Goal: Task Accomplishment & Management: Use online tool/utility

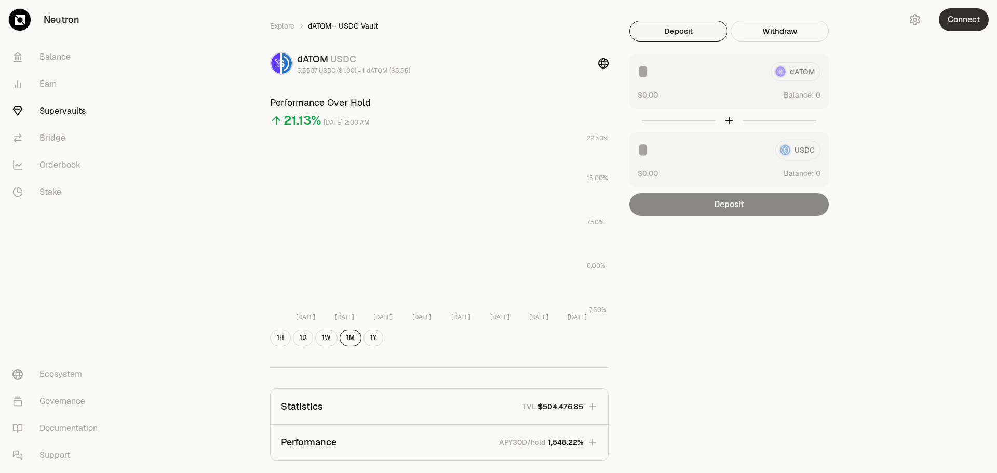
scroll to position [21, 0]
click at [963, 28] on button "Connect" at bounding box center [964, 19] width 50 height 23
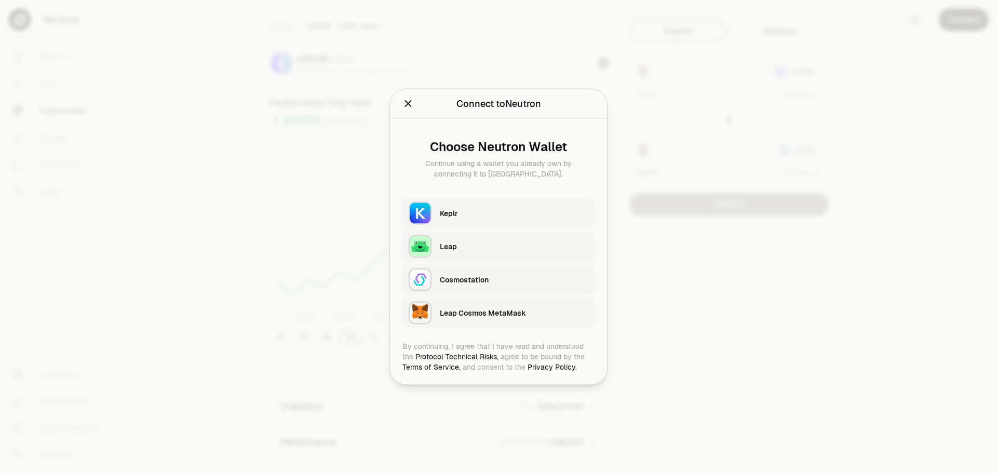
click at [457, 218] on div "Keplr" at bounding box center [514, 213] width 148 height 16
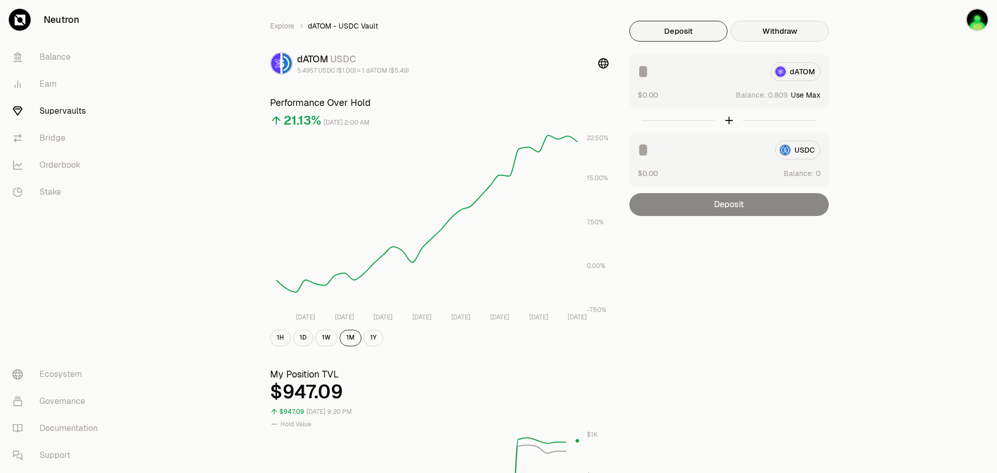
click at [791, 28] on button "Withdraw" at bounding box center [780, 31] width 98 height 21
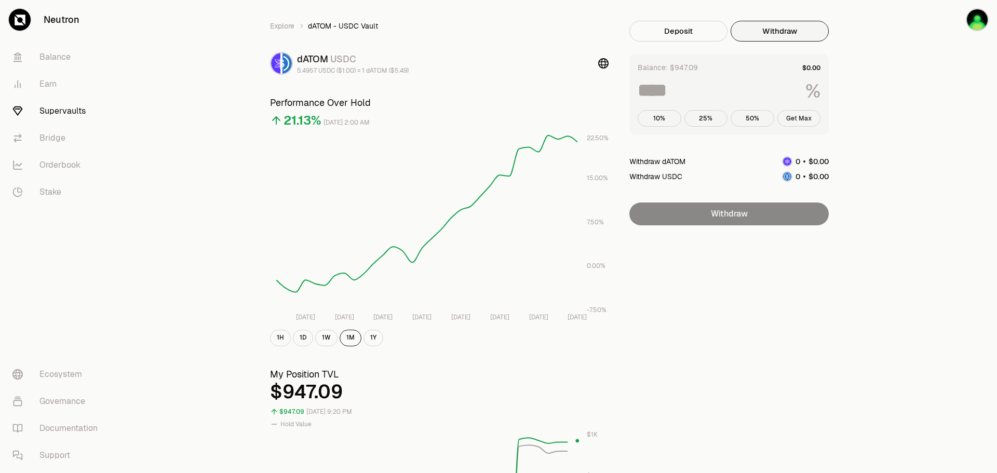
click at [805, 119] on button "Get Max" at bounding box center [799, 118] width 44 height 17
type input "***"
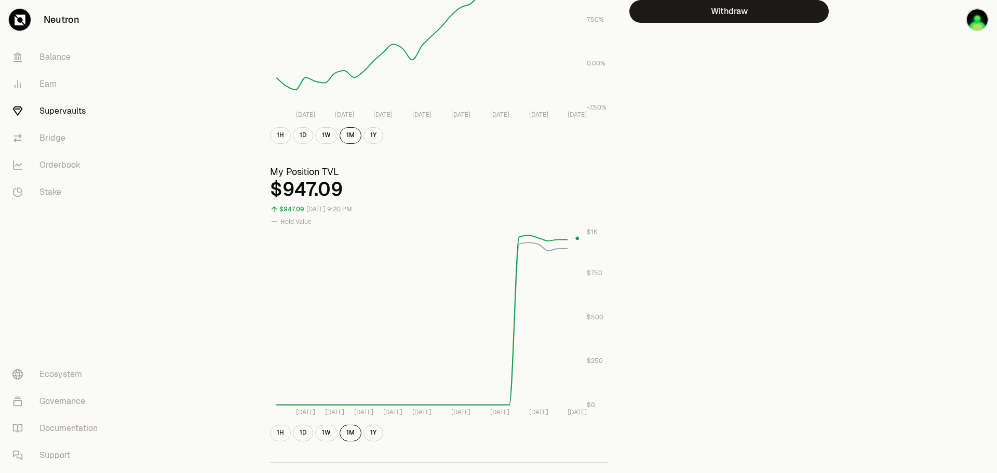
scroll to position [228, 0]
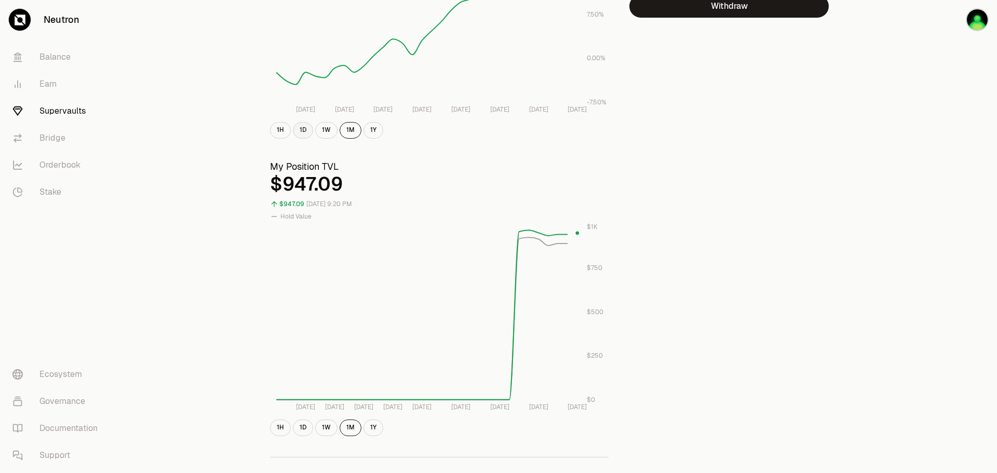
click at [306, 129] on button "1D" at bounding box center [303, 130] width 20 height 17
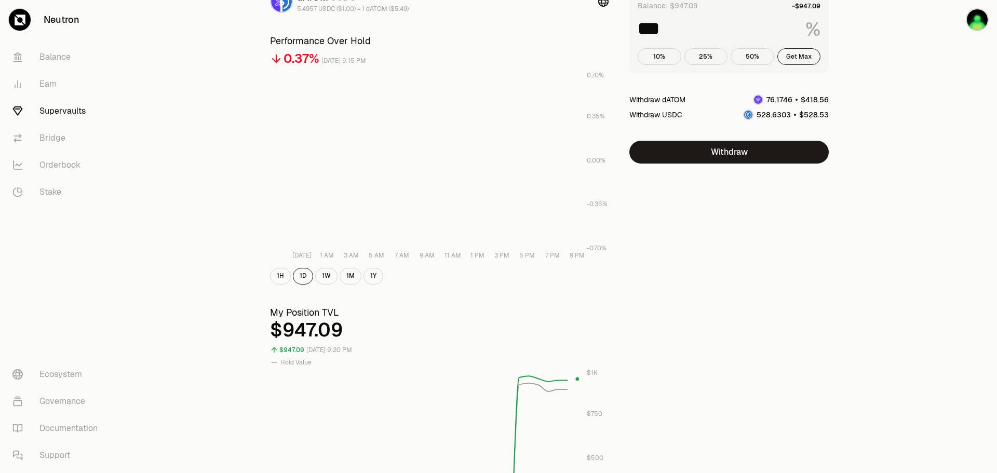
scroll to position [21, 0]
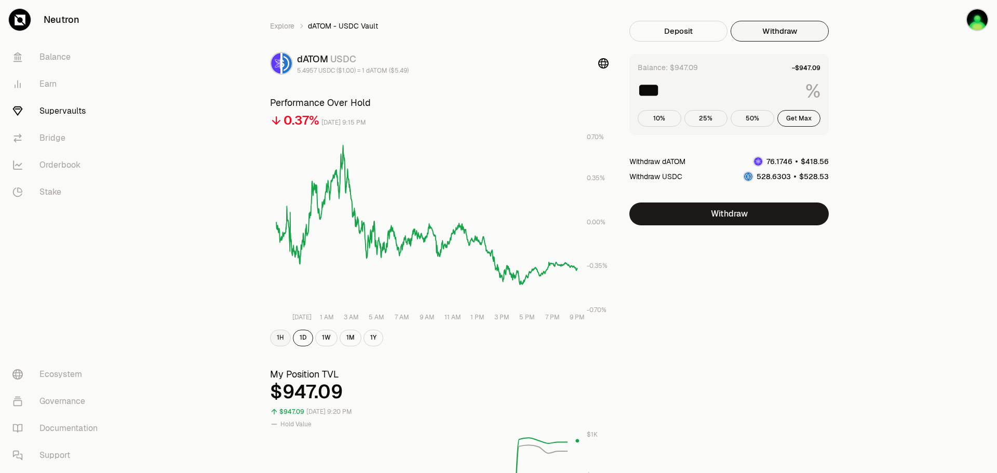
click at [278, 342] on button "1H" at bounding box center [280, 338] width 21 height 17
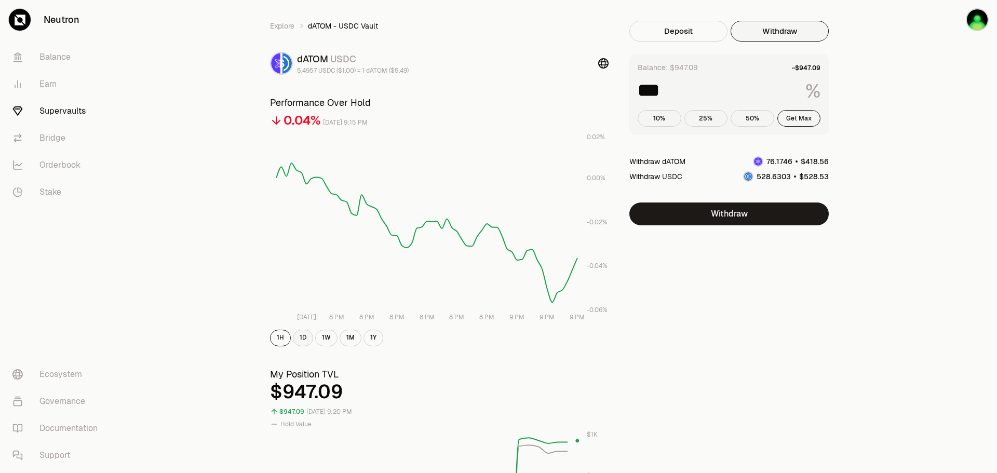
click at [305, 339] on button "1D" at bounding box center [303, 338] width 20 height 17
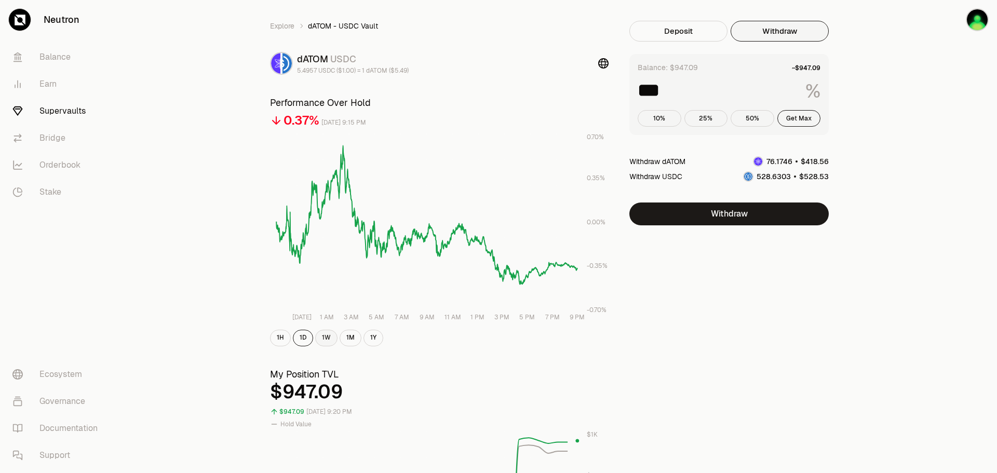
click at [325, 340] on button "1W" at bounding box center [326, 338] width 22 height 17
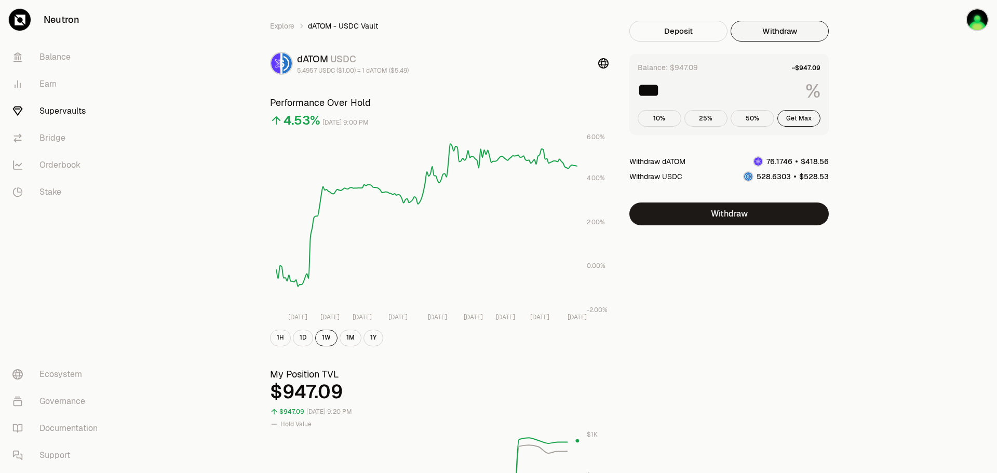
click at [71, 109] on link "Supervaults" at bounding box center [58, 111] width 108 height 27
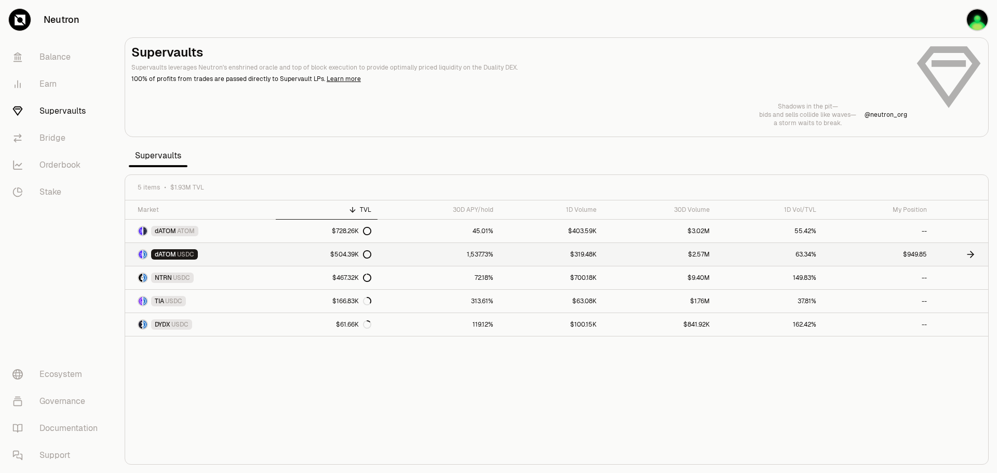
click at [183, 251] on span "USDC" at bounding box center [185, 254] width 17 height 8
